Goal: Information Seeking & Learning: Learn about a topic

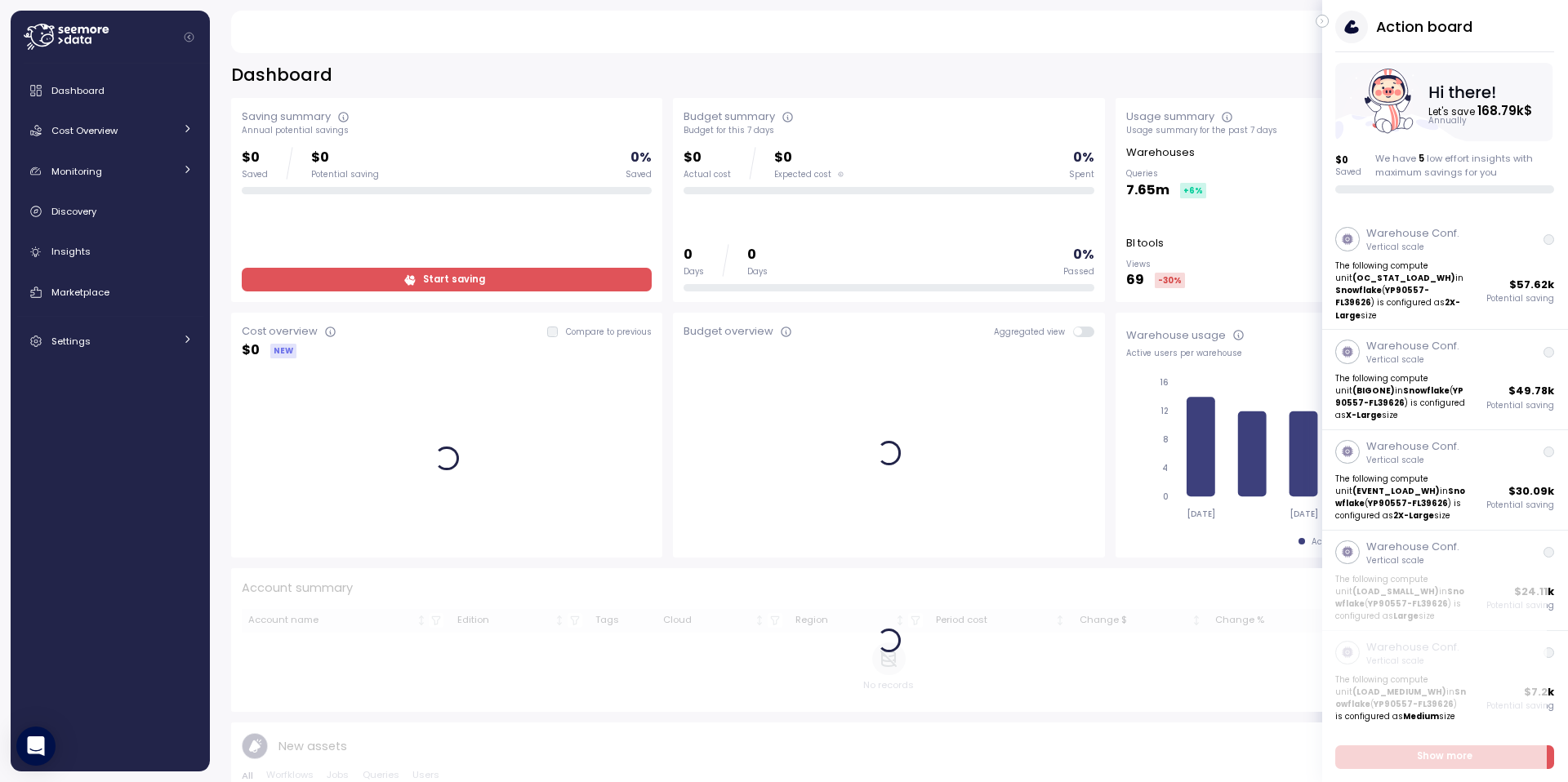
click at [1323, 18] on icon "button" at bounding box center [1322, 20] width 7 height 19
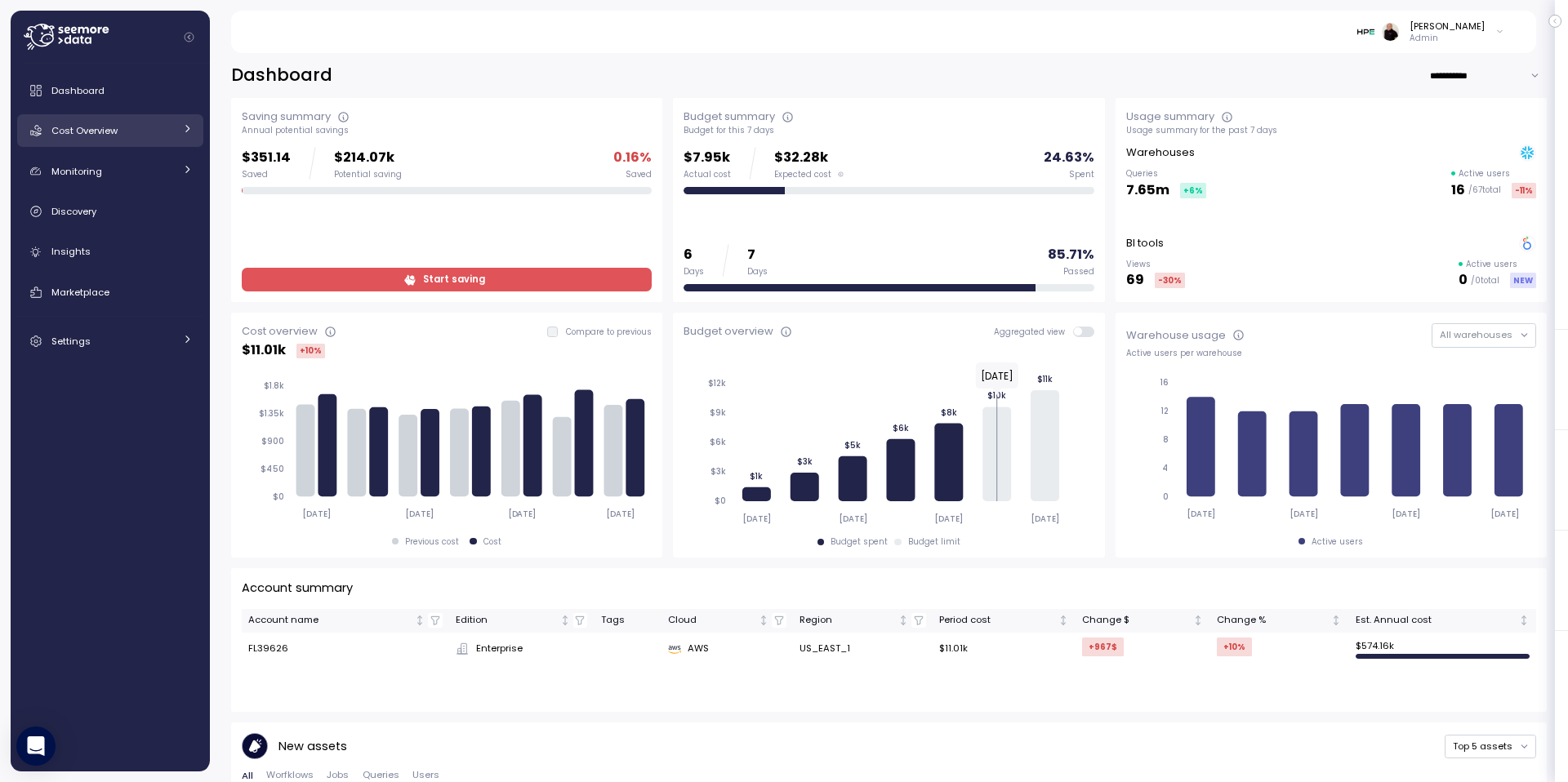
click at [92, 126] on span "Cost Overview" at bounding box center [84, 131] width 66 height 13
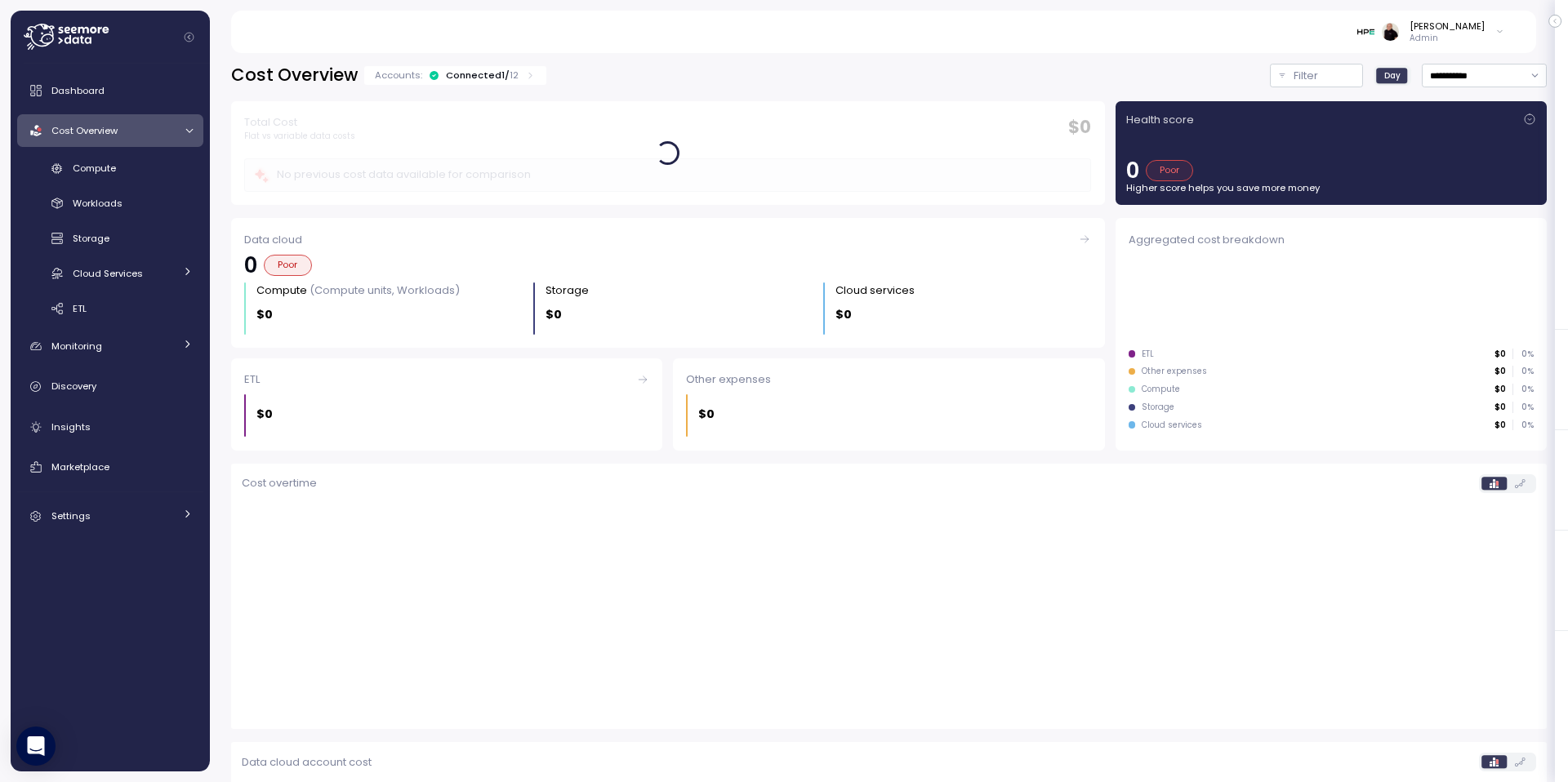
click at [479, 78] on div "Connected 1 / 12" at bounding box center [481, 75] width 72 height 13
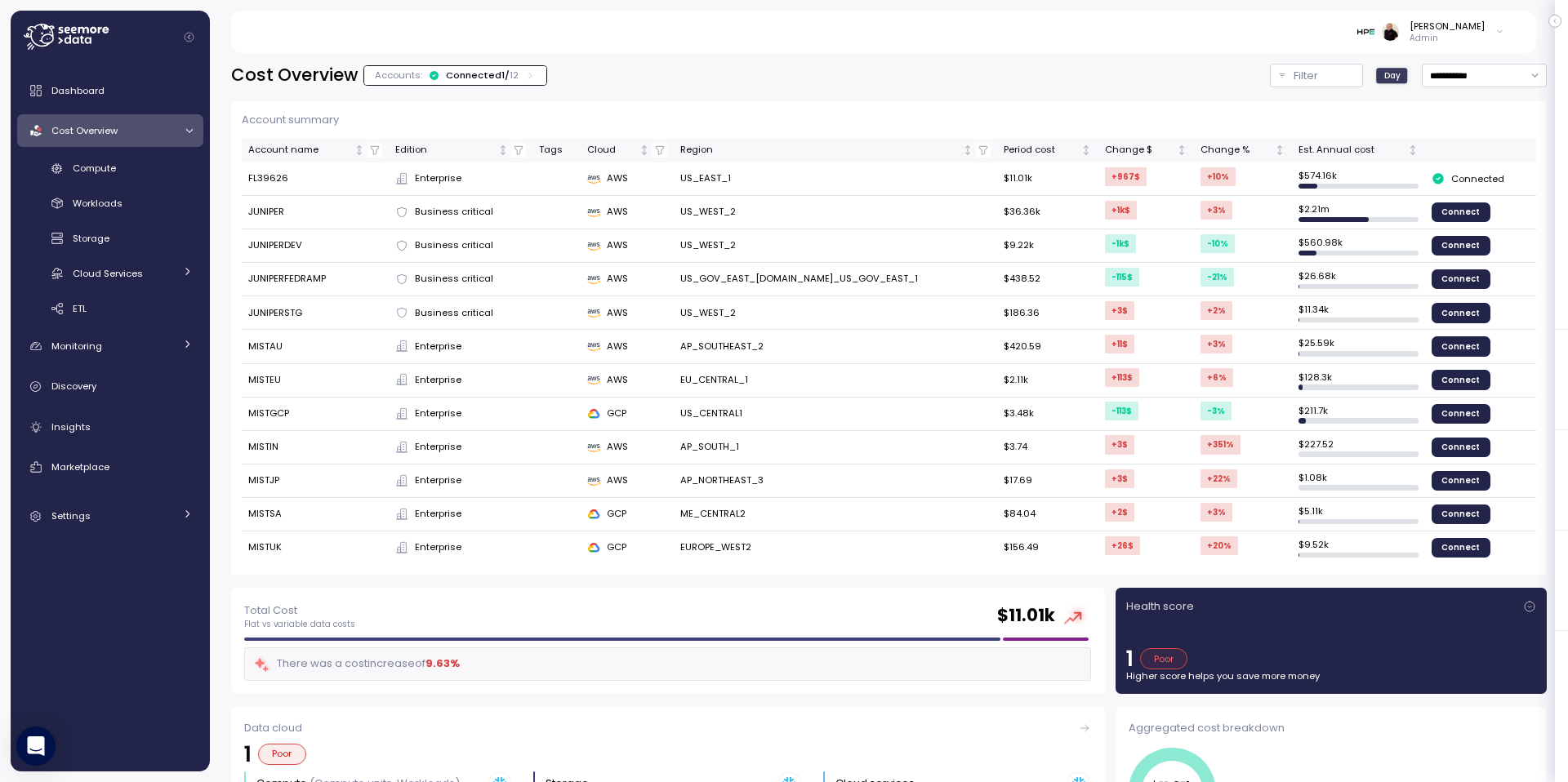
click at [1292, 275] on td "$ 26.68k" at bounding box center [1358, 279] width 133 height 34
click at [79, 168] on span "Compute" at bounding box center [93, 168] width 43 height 13
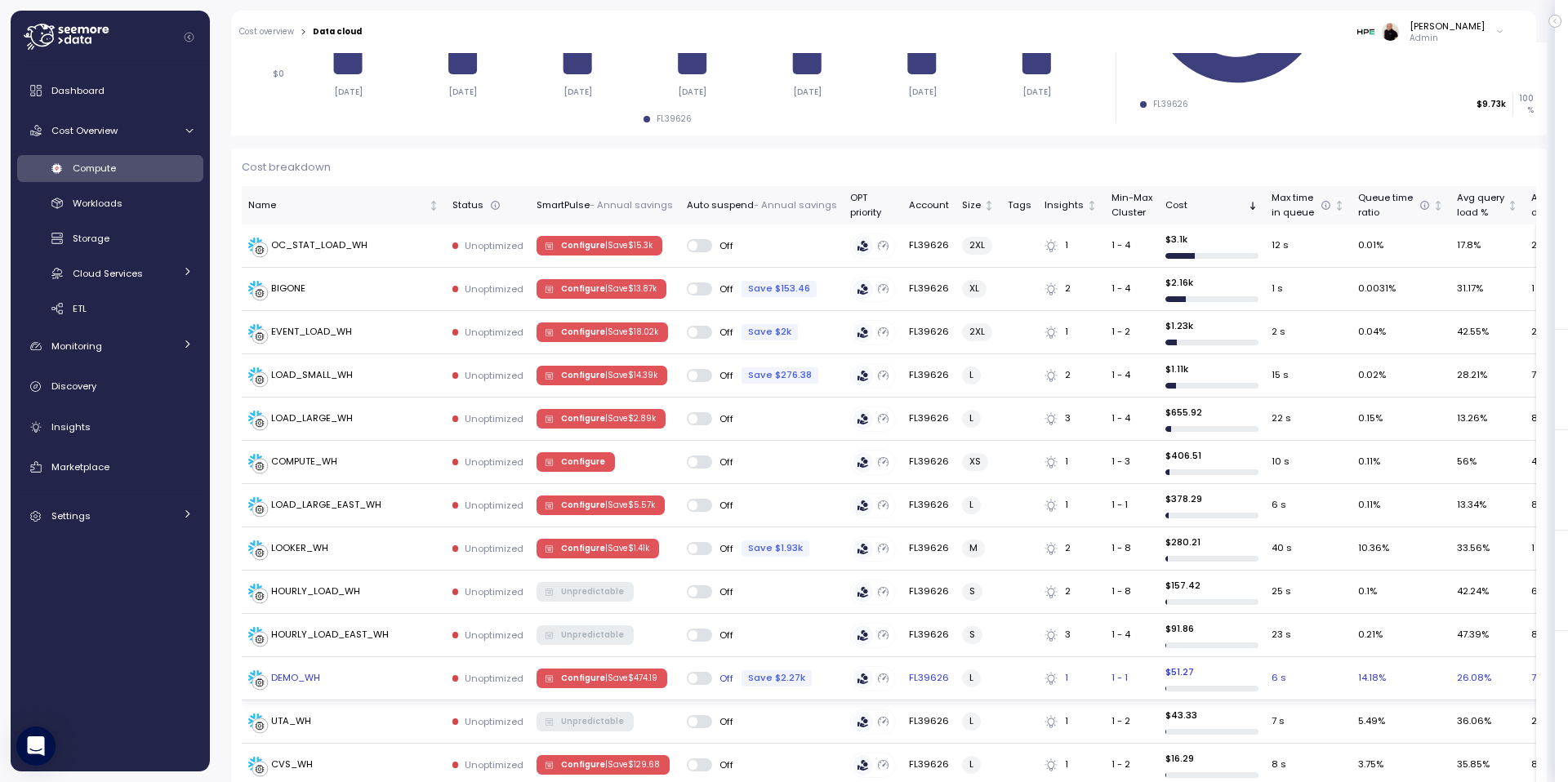
scroll to position [389, 0]
